Goal: Task Accomplishment & Management: Use online tool/utility

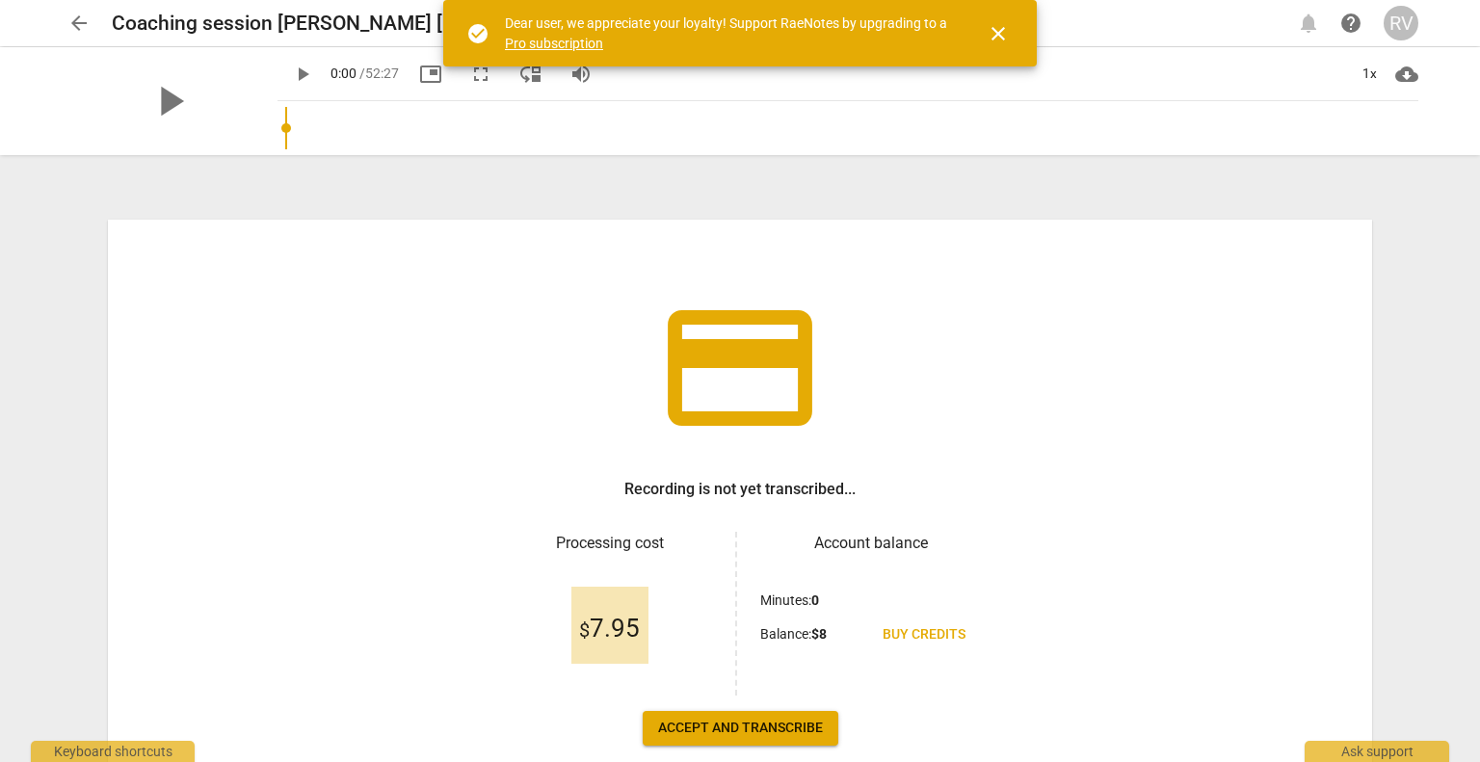
scroll to position [107, 0]
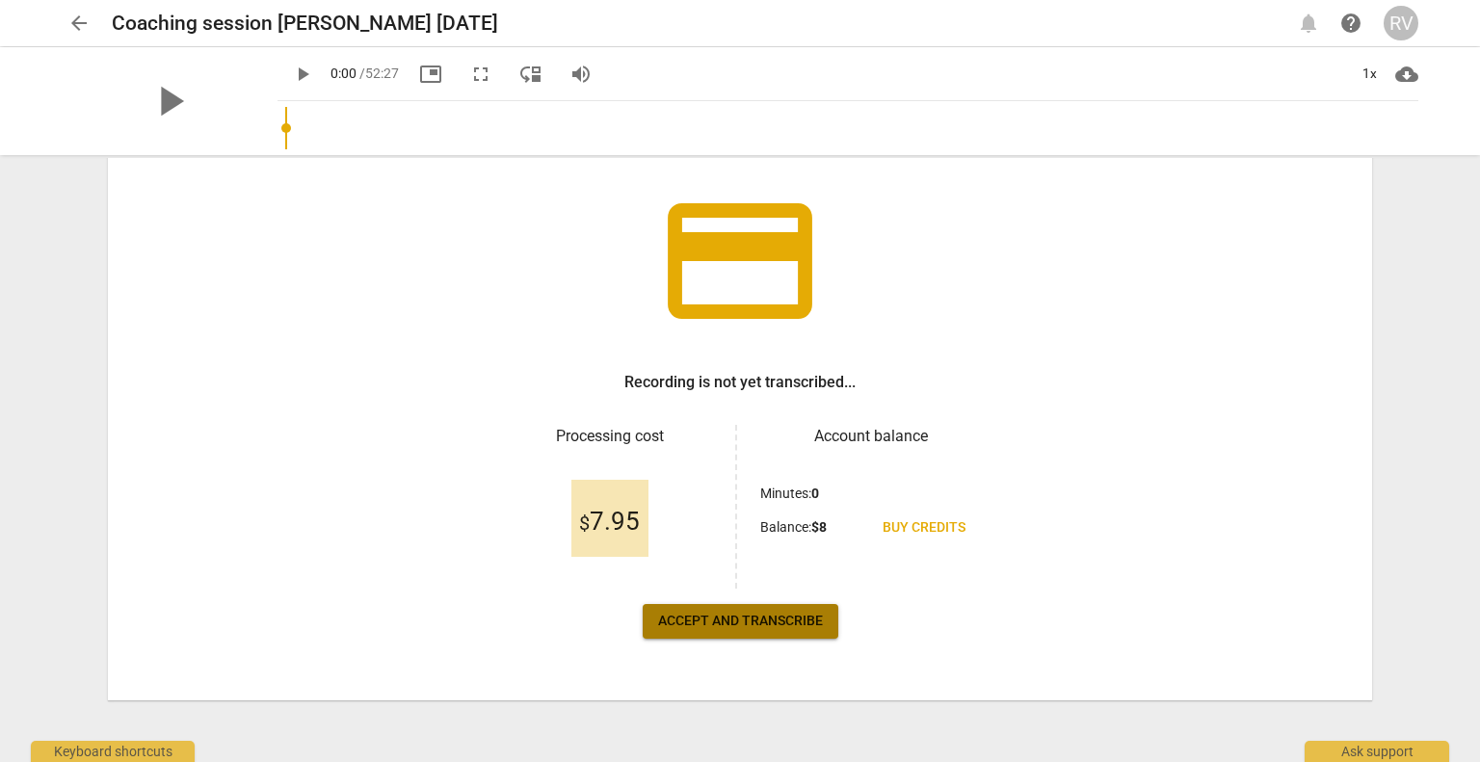
click at [717, 616] on span "Accept and transcribe" at bounding box center [740, 621] width 165 height 19
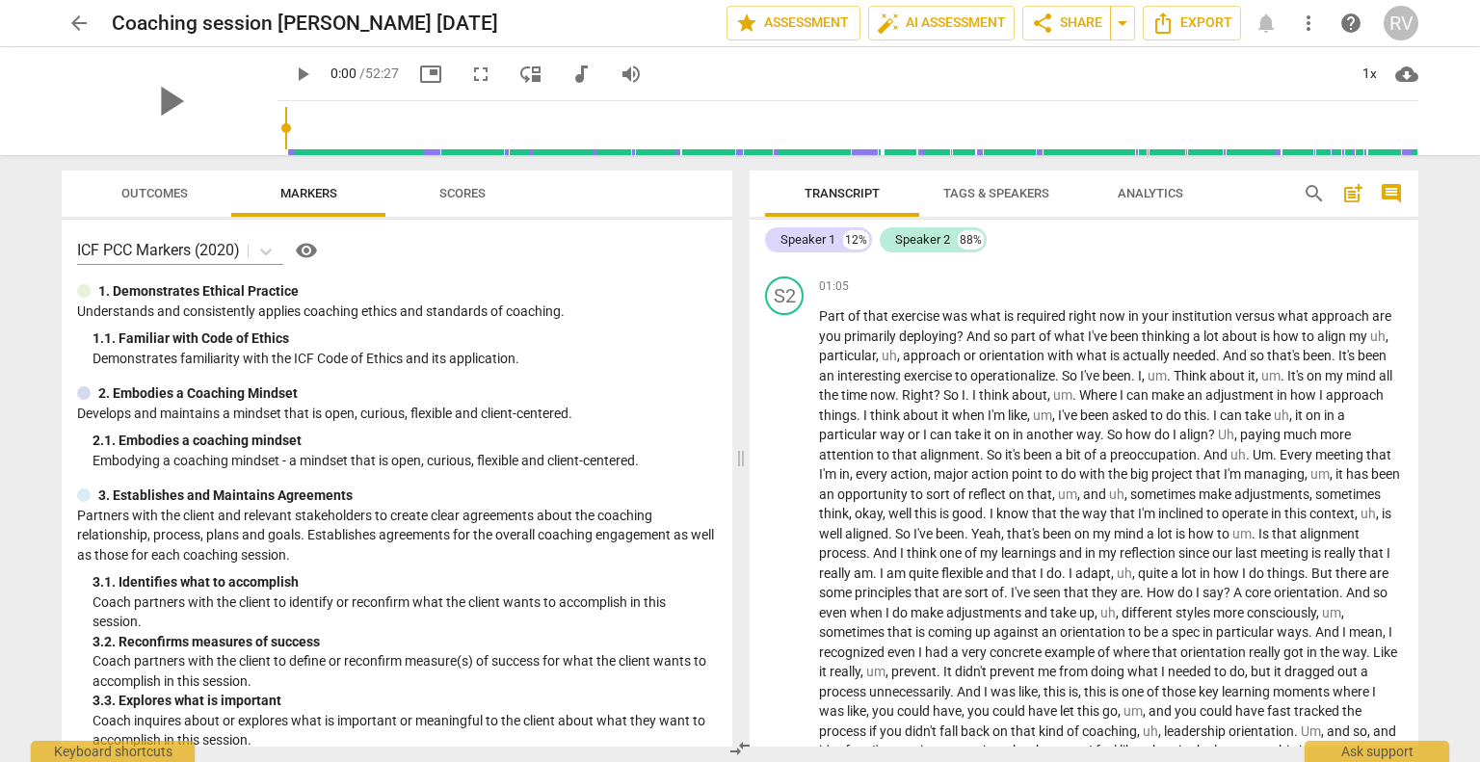
scroll to position [0, 0]
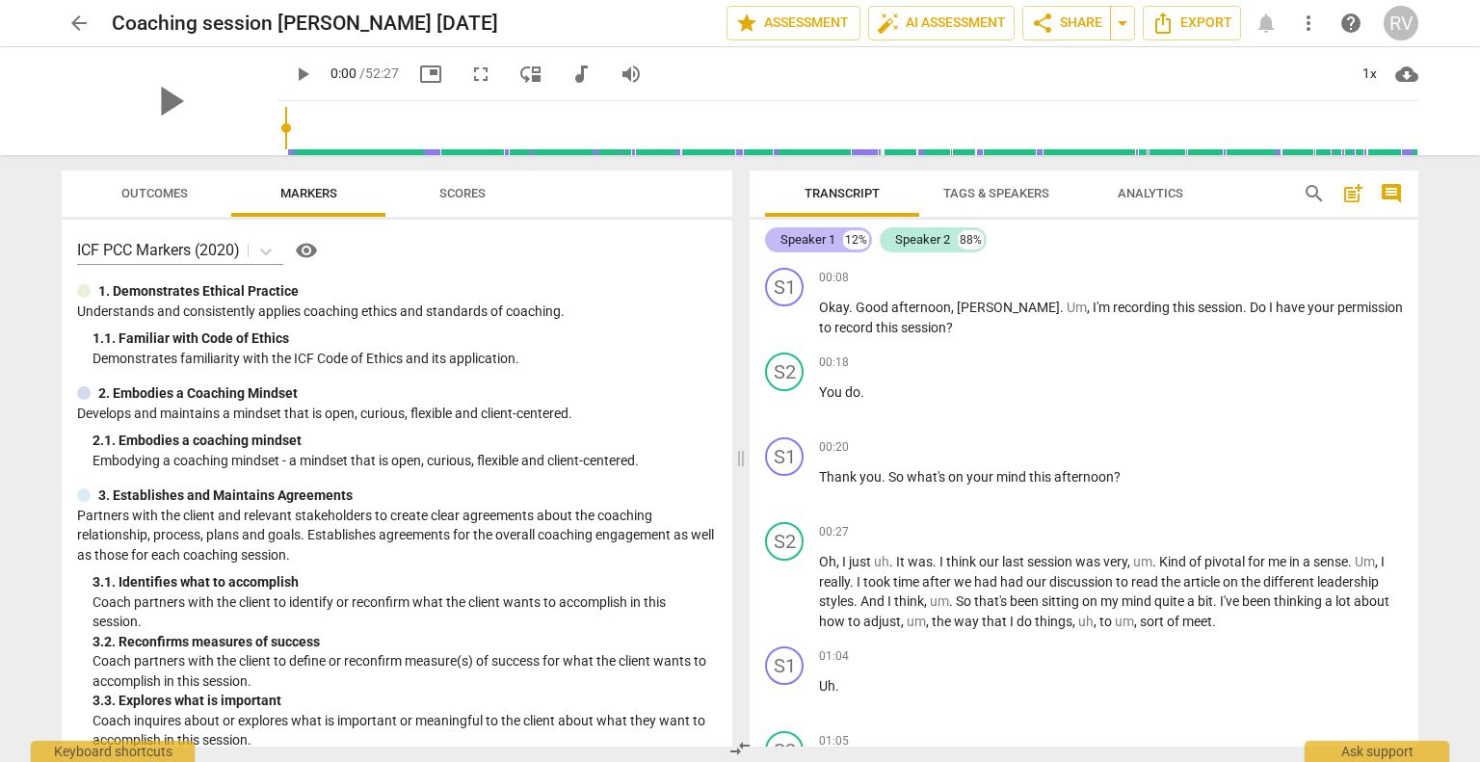
click at [798, 236] on div "Speaker 1" at bounding box center [807, 239] width 55 height 19
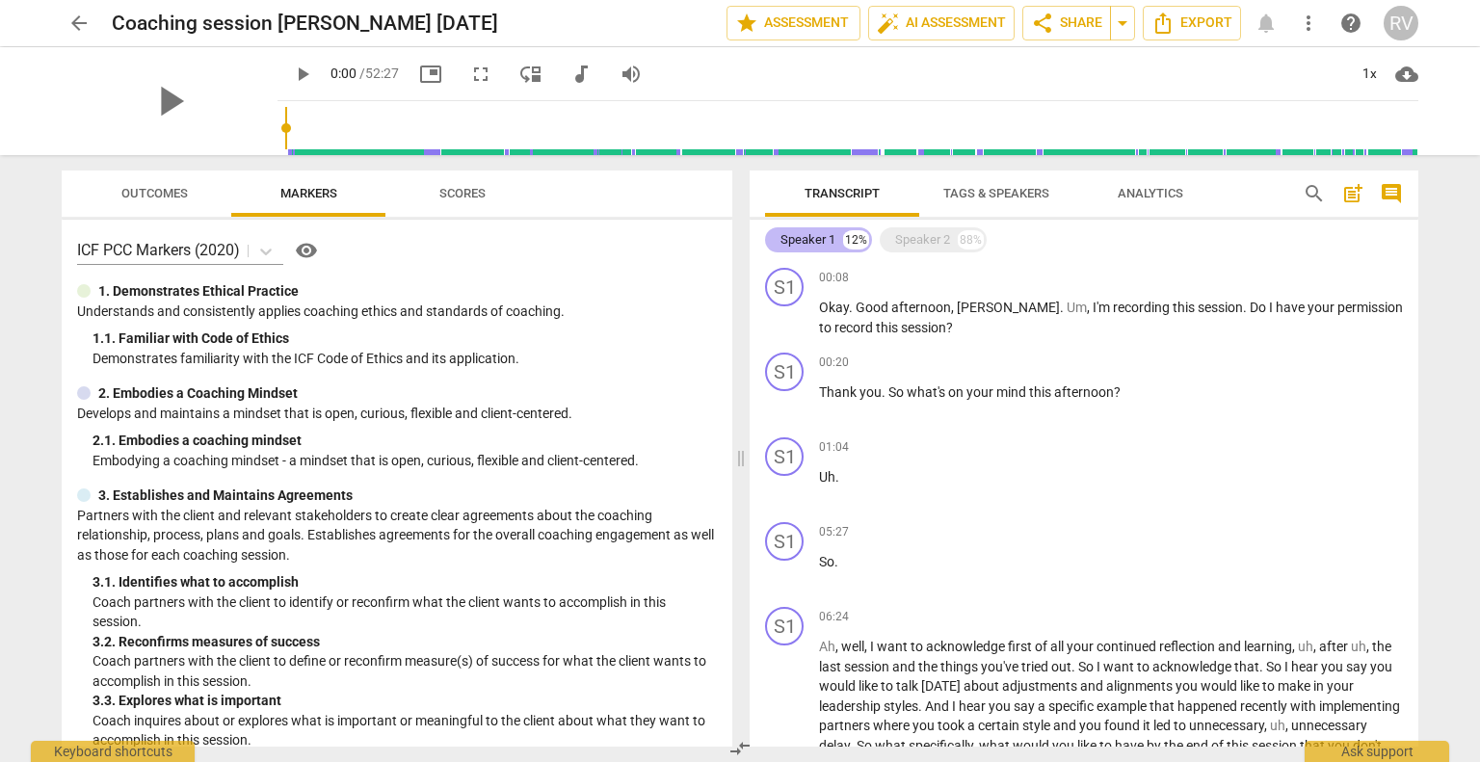
click at [798, 236] on div "Speaker 1" at bounding box center [807, 239] width 55 height 19
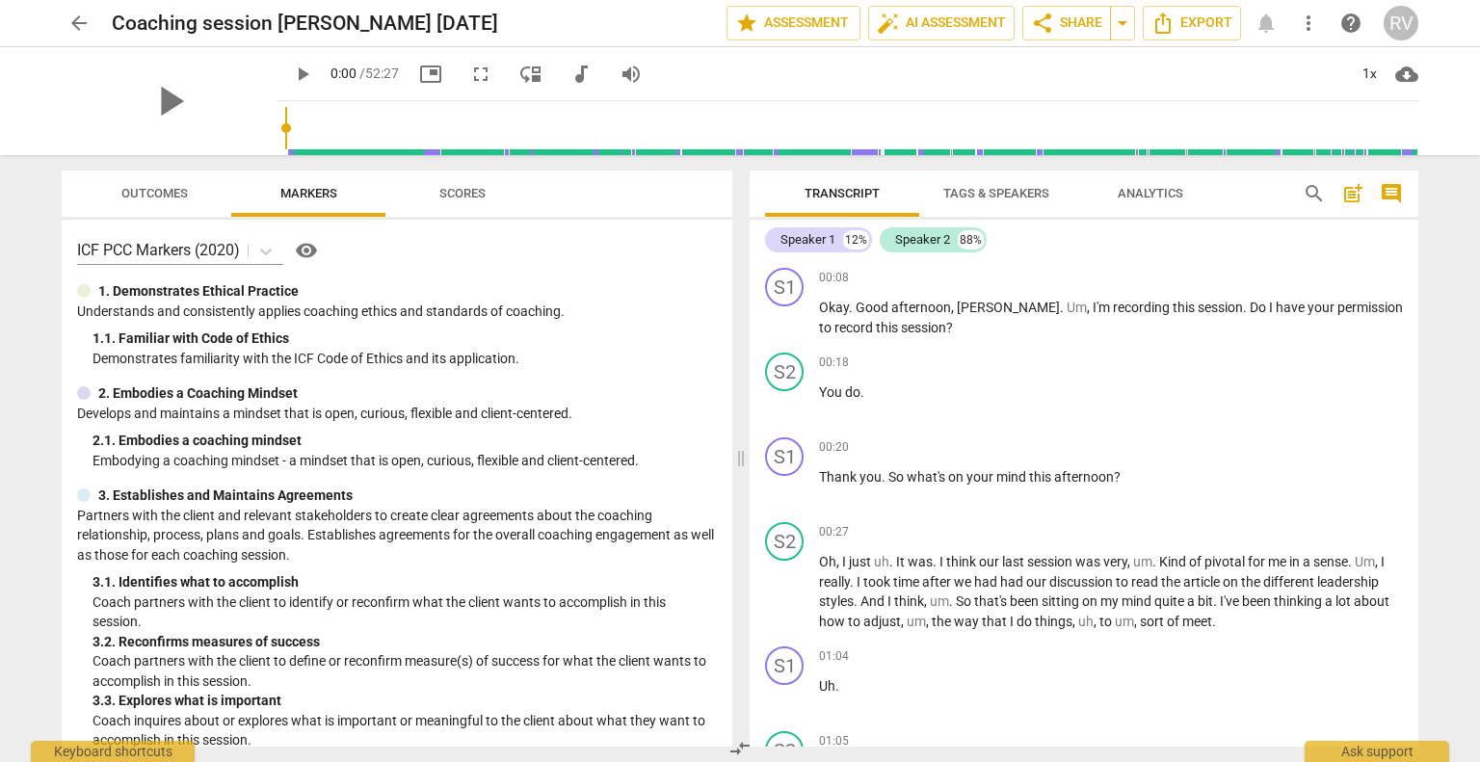
click at [967, 197] on span "Tags & Speakers" at bounding box center [996, 193] width 106 height 14
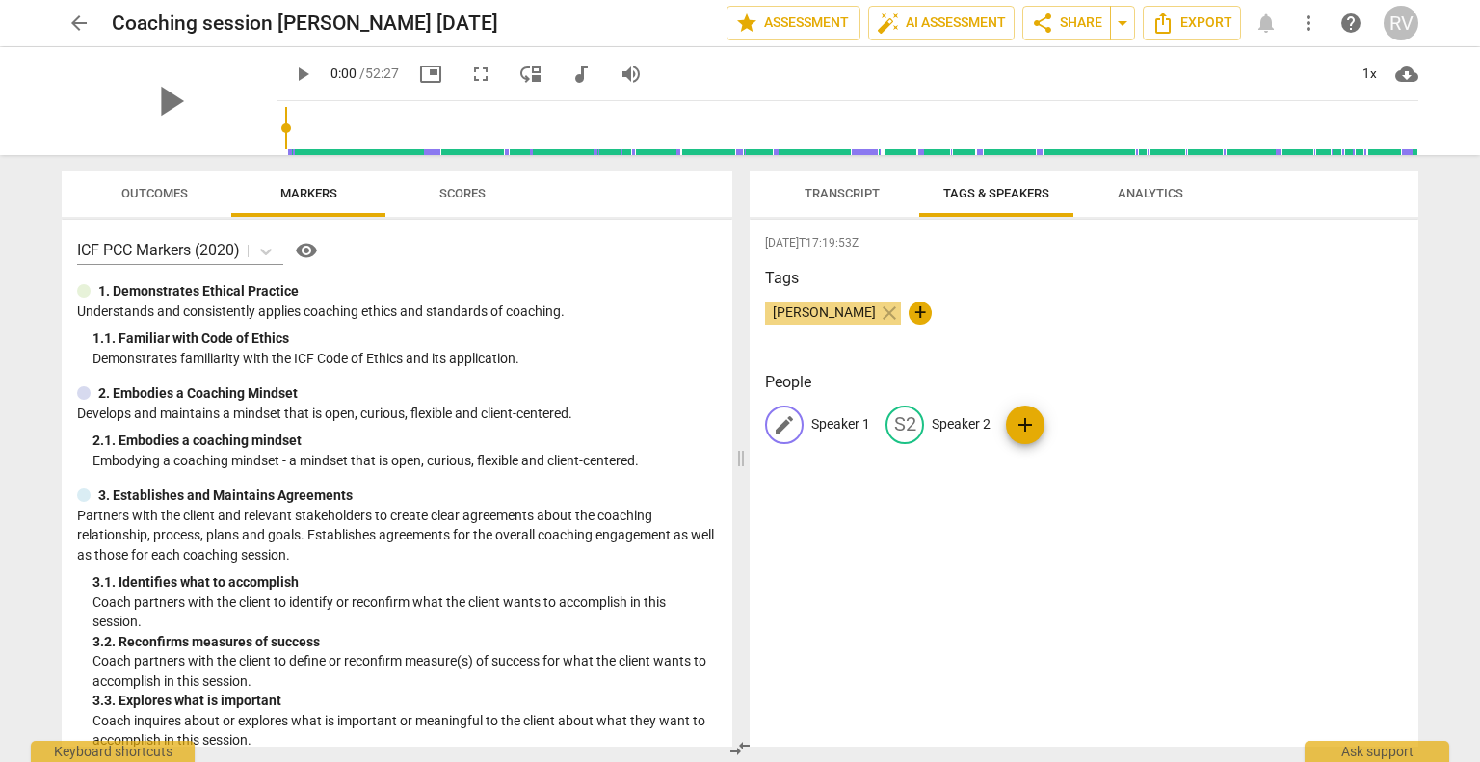
click at [778, 427] on span "edit" at bounding box center [784, 424] width 23 height 23
type input "RVD"
click at [1026, 427] on span "edit" at bounding box center [1029, 424] width 23 height 23
type input "[PERSON_NAME]"
click at [989, 467] on div "People RV RVD edit [PERSON_NAME] delete add" at bounding box center [1084, 423] width 638 height 104
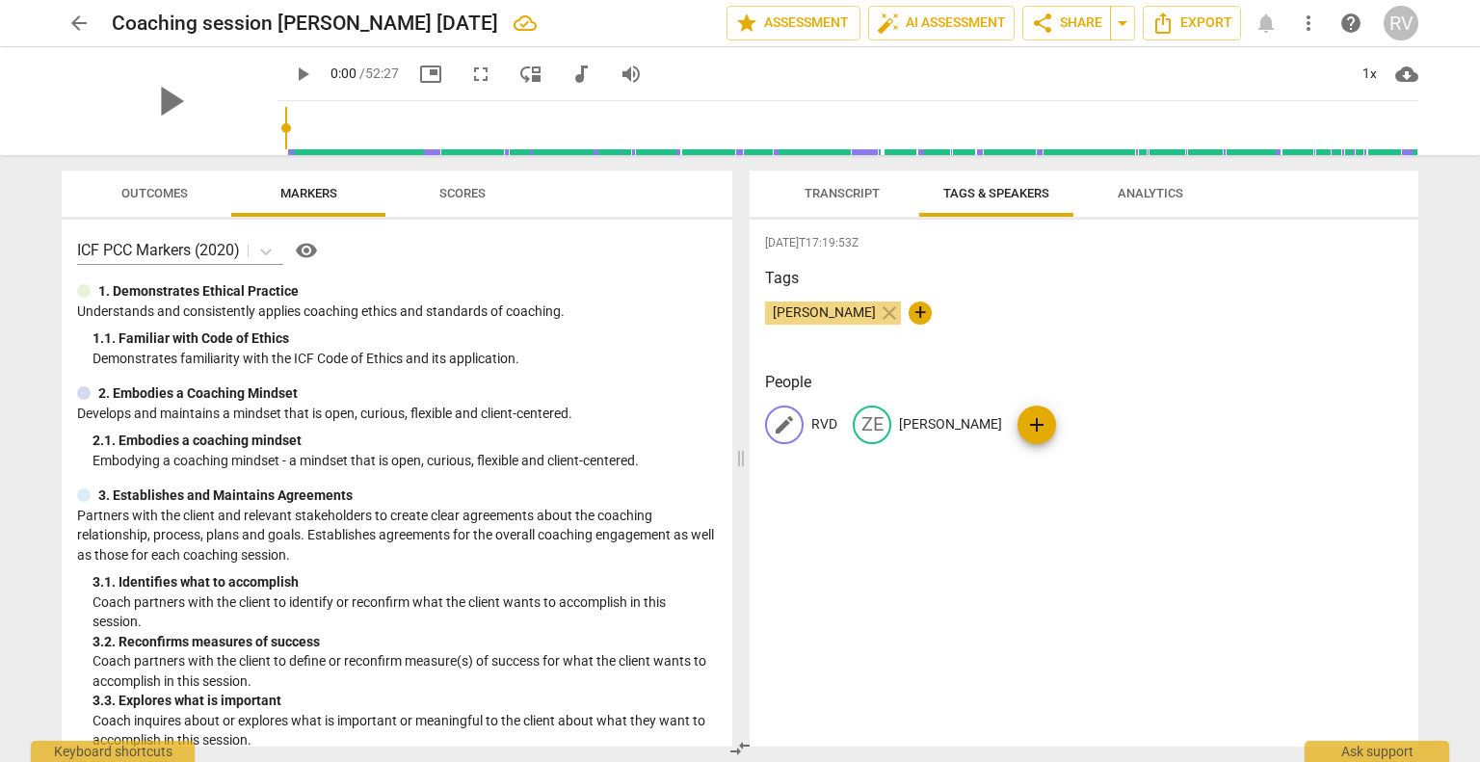
click at [824, 423] on p "RVD" at bounding box center [824, 424] width 26 height 20
type input "[PERSON_NAME]"
click at [843, 362] on div "[DATE]T17:19:53Z Tags [PERSON_NAME] close + People edit [PERSON_NAME] [PERSON_N…" at bounding box center [1084, 483] width 669 height 527
click at [828, 198] on span "Transcript" at bounding box center [842, 193] width 75 height 14
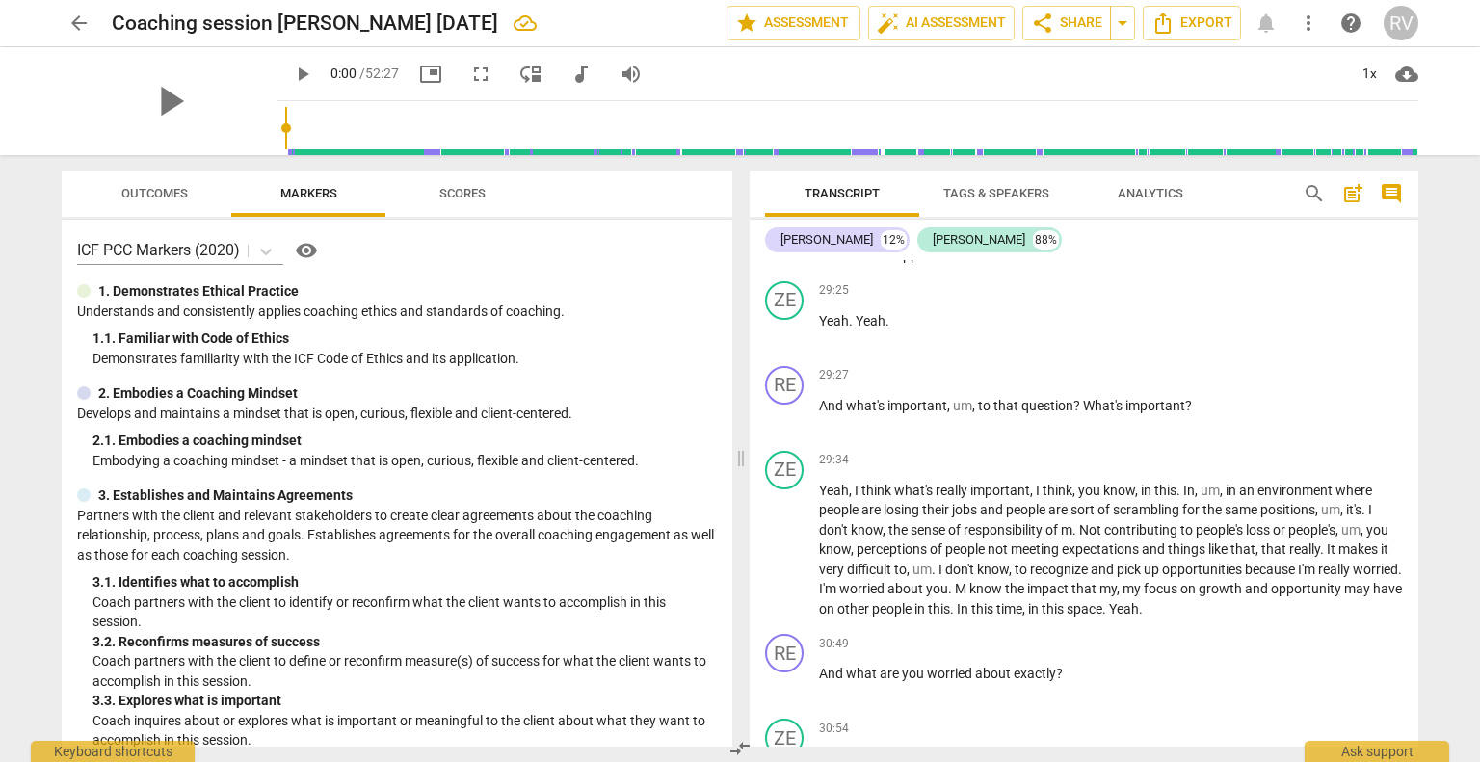
scroll to position [6391, 0]
